Goal: Task Accomplishment & Management: Manage account settings

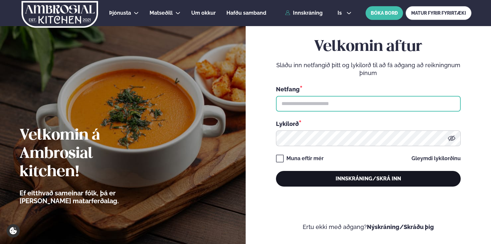
type input "**********"
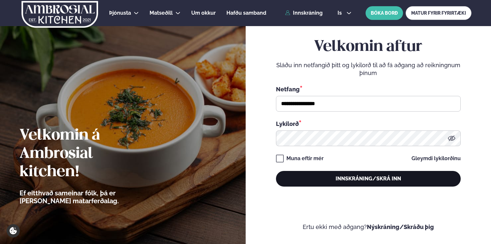
click at [373, 182] on button "Innskráning/Skrá inn" at bounding box center [368, 179] width 185 height 16
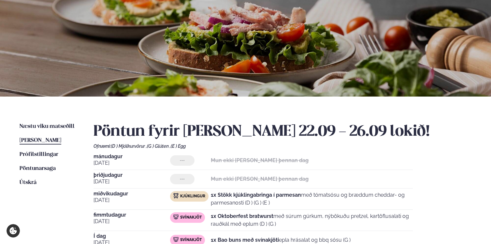
scroll to position [83, 0]
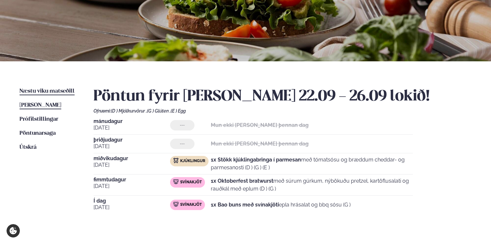
click at [38, 90] on span "Næstu viku matseðill" at bounding box center [47, 91] width 55 height 6
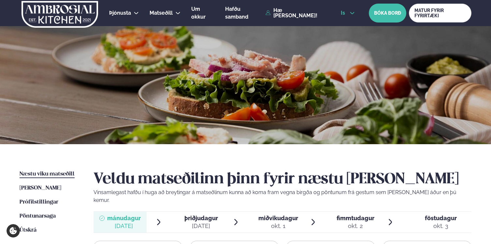
click at [341, 16] on span "is" at bounding box center [344, 12] width 6 height 5
click at [340, 27] on link "en" at bounding box center [347, 24] width 24 height 13
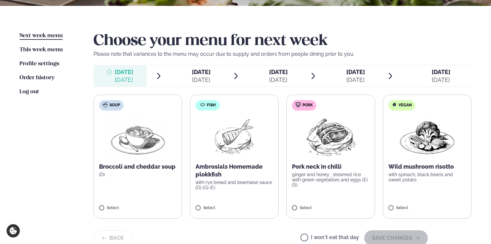
scroll to position [148, 0]
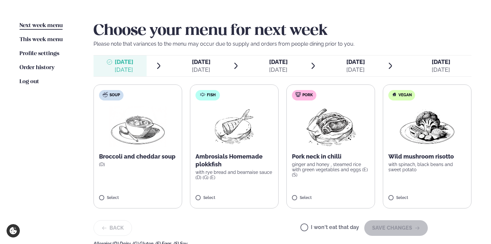
click at [339, 227] on label "I won't eat that day" at bounding box center [329, 227] width 59 height 7
click at [411, 229] on button "SAVE CHANGES" at bounding box center [395, 228] width 63 height 16
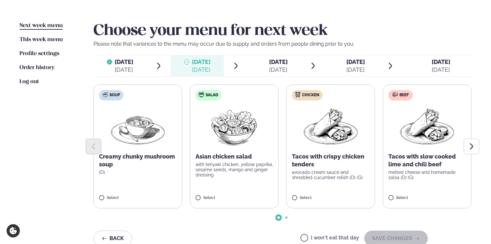
click at [319, 147] on div at bounding box center [282, 146] width 378 height 16
click at [313, 161] on p "Tacos with crispy chicken tenders" at bounding box center [330, 160] width 77 height 16
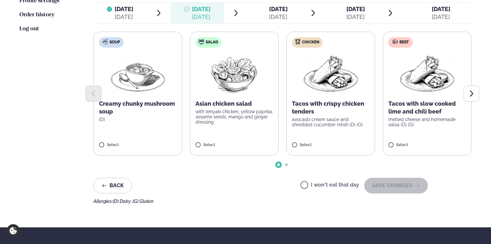
scroll to position [203, 0]
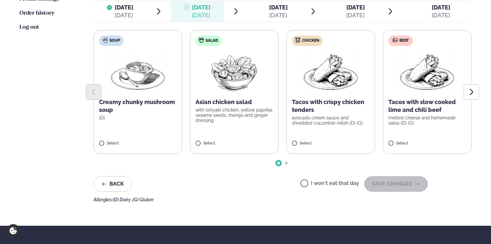
click at [333, 38] on label "Chicken Tacos with crispy chicken tenders avocado cream sauce and shredded cucu…" at bounding box center [330, 92] width 89 height 124
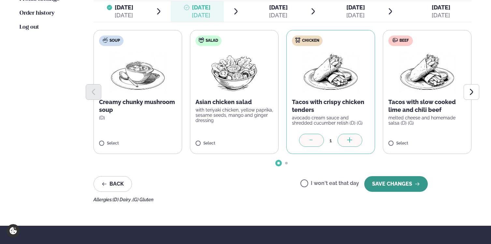
click at [391, 183] on button "SAVE CHANGES" at bounding box center [395, 184] width 63 height 16
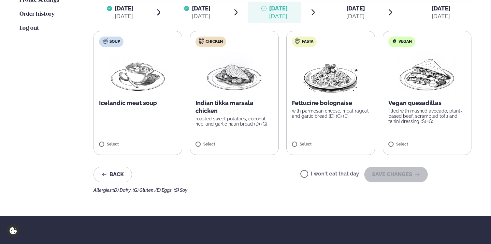
scroll to position [193, 0]
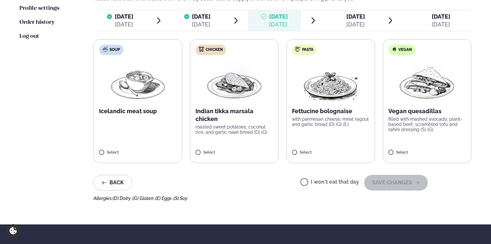
click at [241, 97] on img at bounding box center [233, 81] width 57 height 42
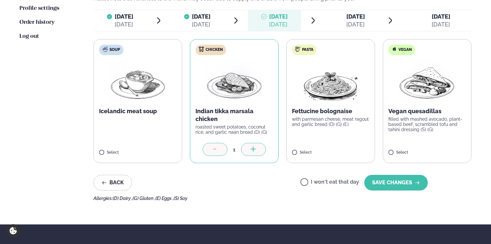
click at [214, 154] on div at bounding box center [215, 149] width 25 height 13
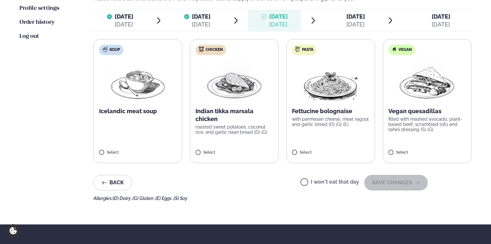
click at [359, 118] on p "with parmesan cheese, meat ragout and garlic bread (D) (G) (E)" at bounding box center [330, 121] width 77 height 10
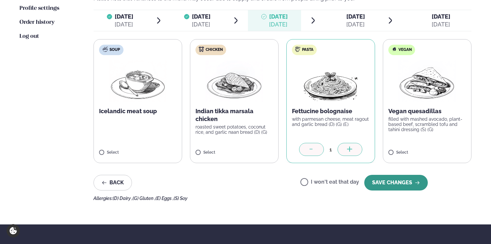
click at [406, 187] on button "SAVE CHANGES" at bounding box center [395, 183] width 63 height 16
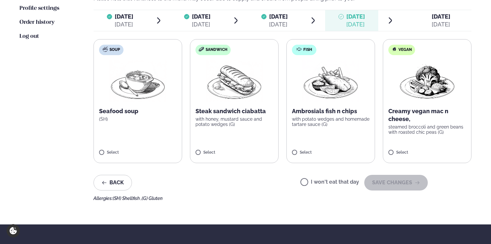
click at [313, 109] on p "Ambrosials fish n chips" at bounding box center [330, 111] width 77 height 8
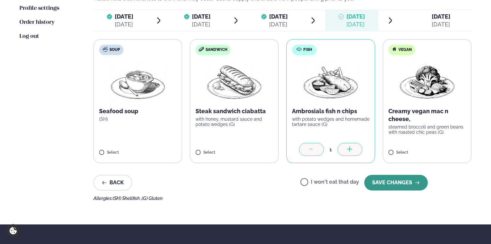
click at [395, 185] on button "SAVE CHANGES" at bounding box center [395, 183] width 63 height 16
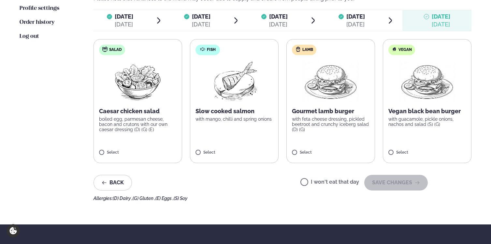
click at [331, 182] on label "I won't eat that day" at bounding box center [329, 182] width 59 height 7
click at [390, 180] on button "SAVE CHANGES" at bounding box center [395, 183] width 63 height 16
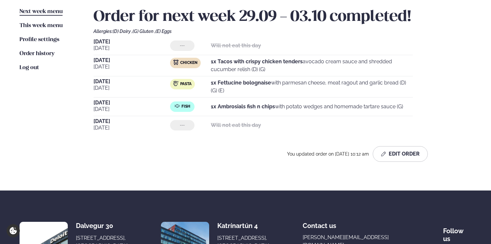
scroll to position [168, 0]
